Goal: Task Accomplishment & Management: Manage account settings

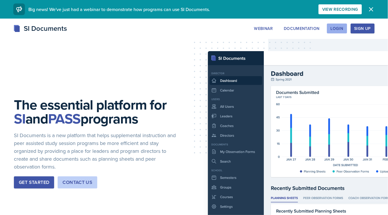
click at [338, 28] on div "Login" at bounding box center [337, 28] width 13 height 5
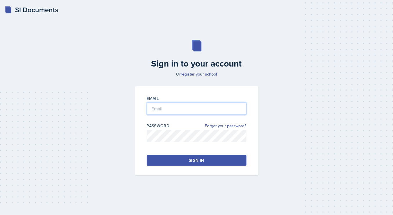
click at [172, 108] on input "email" at bounding box center [197, 108] width 100 height 12
click at [189, 110] on input "[PERSON_NAME]" at bounding box center [197, 108] width 100 height 12
type input "[EMAIL_ADDRESS][DOMAIN_NAME]"
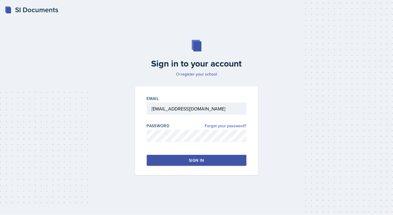
click at [183, 158] on button "Sign in" at bounding box center [197, 160] width 100 height 11
click at [152, 158] on button "Sign in" at bounding box center [197, 160] width 100 height 11
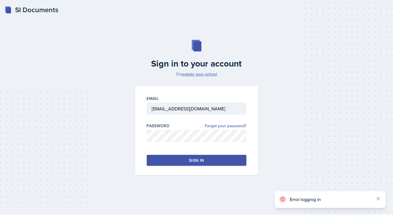
click at [199, 72] on link "register your school" at bounding box center [199, 74] width 36 height 6
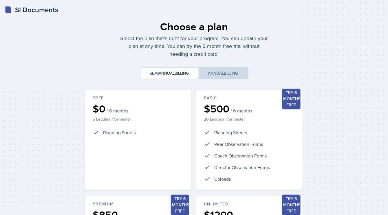
click at [337, 69] on div "Choose a plan Select the plan that's right for your program. You can update you…" at bounding box center [194, 172] width 370 height 316
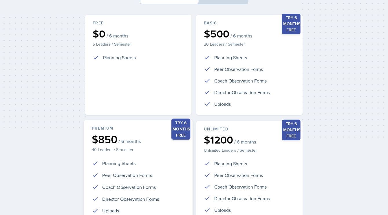
scroll to position [74, 0]
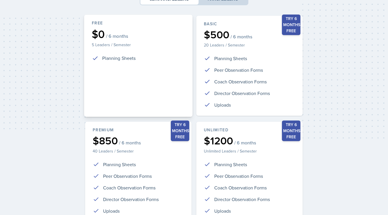
click at [142, 103] on div "Free $0 / 6 months 5 Leaders / Semester Planning Sheets" at bounding box center [138, 66] width 109 height 102
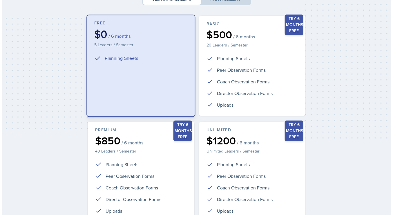
scroll to position [0, 0]
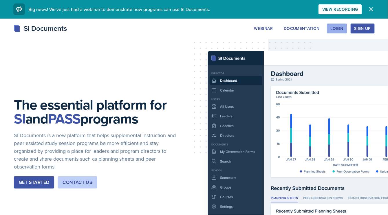
click at [339, 26] on div "Login" at bounding box center [337, 28] width 13 height 5
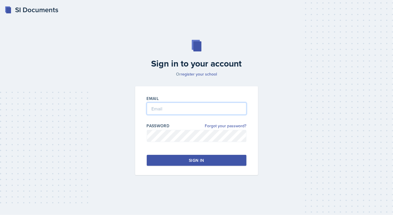
click at [167, 107] on input "email" at bounding box center [197, 108] width 100 height 12
click at [182, 112] on input "[PERSON_NAME]" at bounding box center [197, 108] width 100 height 12
type input "[EMAIL_ADDRESS][DOMAIN_NAME]"
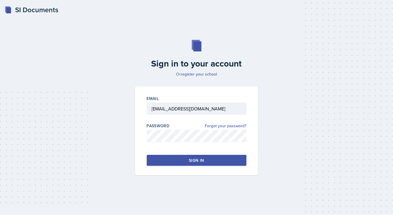
click at [161, 164] on button "Sign in" at bounding box center [197, 160] width 100 height 11
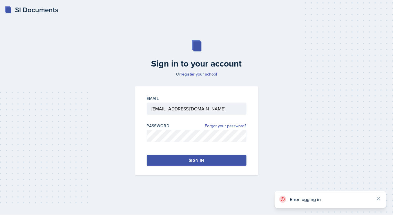
click at [162, 161] on button "Sign in" at bounding box center [197, 160] width 100 height 11
click at [224, 126] on link "Forgot your password?" at bounding box center [225, 126] width 41 height 6
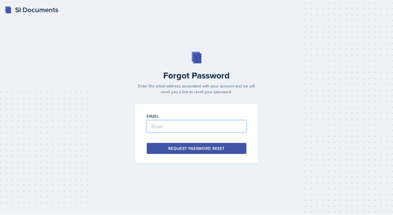
click at [185, 124] on input "email" at bounding box center [197, 126] width 100 height 12
type input "[EMAIL_ADDRESS][DOMAIN_NAME]"
click at [177, 149] on div "Request Password Reset" at bounding box center [196, 148] width 57 height 6
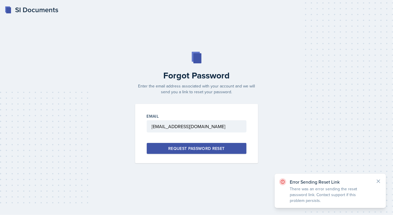
click at [18, 9] on div "SI Documents" at bounding box center [32, 10] width 54 height 10
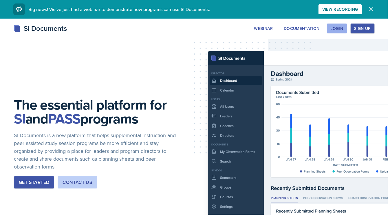
click at [337, 28] on div "Login" at bounding box center [337, 28] width 13 height 5
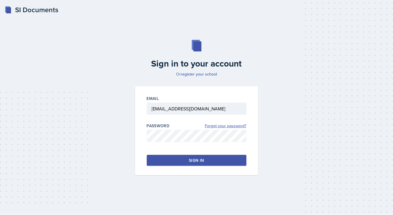
click at [212, 126] on link "Forgot your password?" at bounding box center [225, 126] width 41 height 6
type input "[EMAIL_ADDRESS][DOMAIN_NAME]"
click at [156, 163] on button "Sign in" at bounding box center [197, 160] width 100 height 11
click at [209, 161] on button "Sign in" at bounding box center [197, 160] width 100 height 11
